Goal: Navigation & Orientation: Find specific page/section

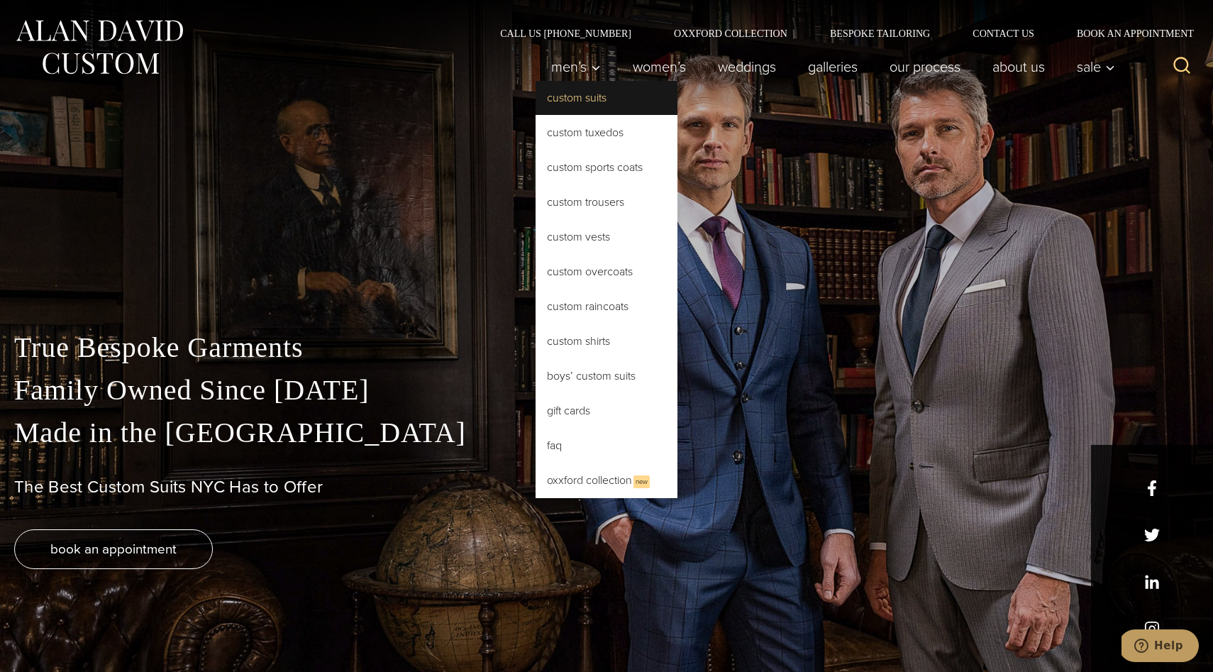
click at [592, 104] on link "Custom Suits" at bounding box center [607, 98] width 142 height 34
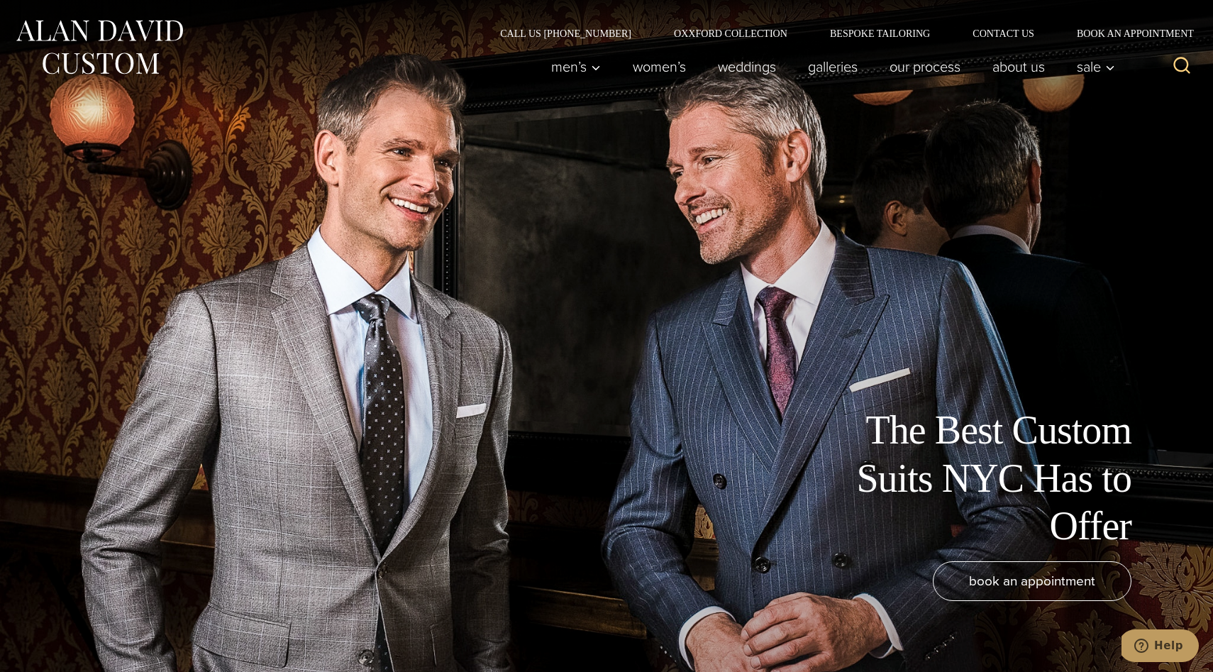
click at [132, 52] on img at bounding box center [99, 47] width 170 height 63
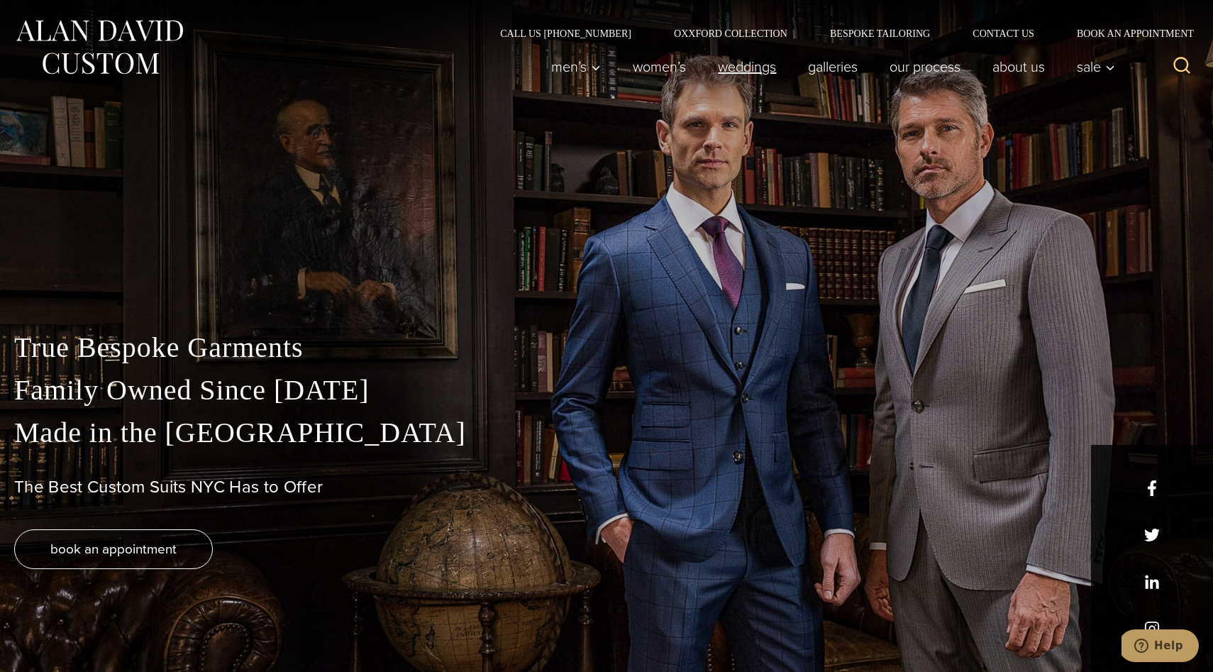
click at [740, 70] on link "weddings" at bounding box center [747, 66] width 90 height 28
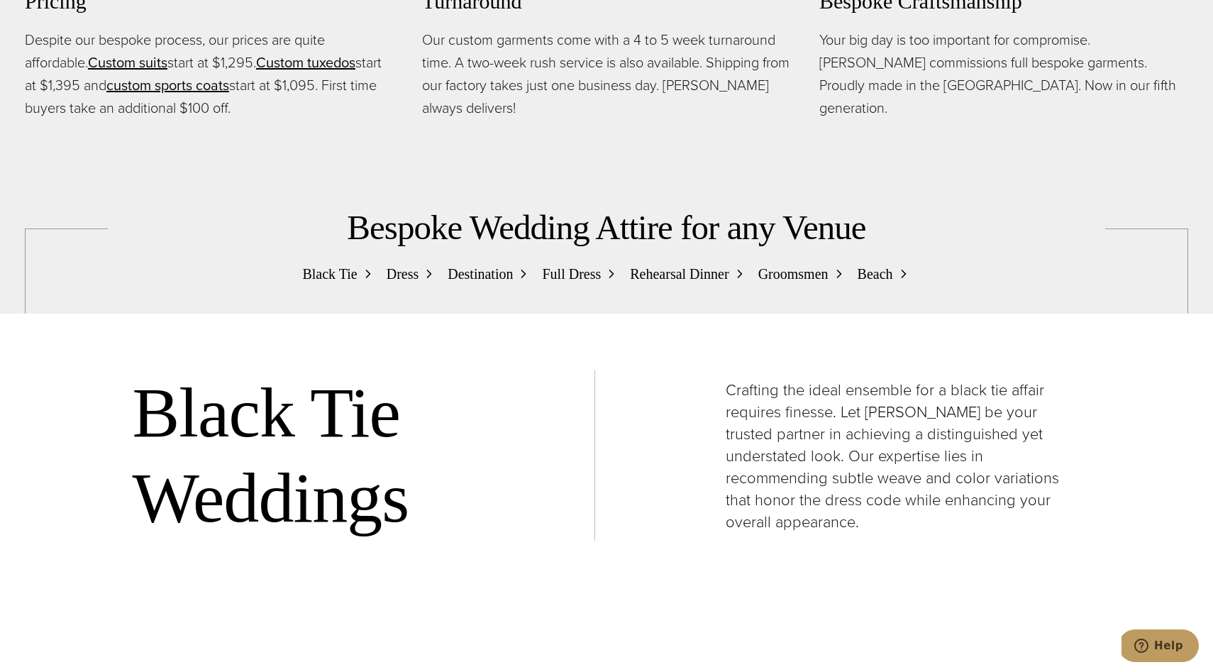
scroll to position [1556, 0]
